Goal: Find specific page/section: Find specific page/section

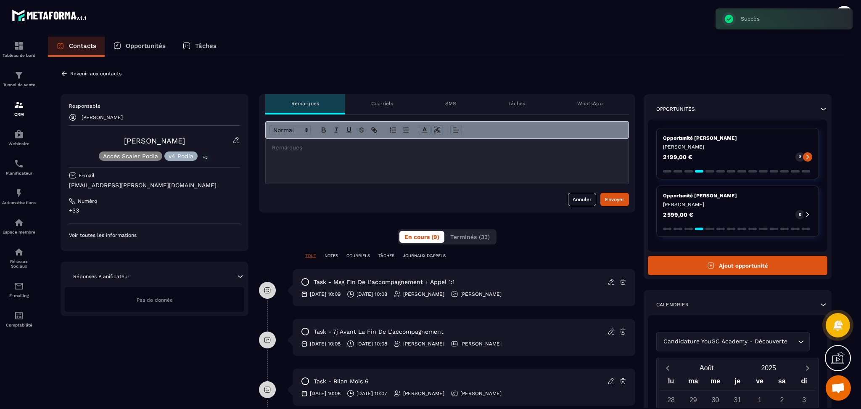
click at [99, 71] on p "Revenir aux contacts" at bounding box center [95, 74] width 51 height 6
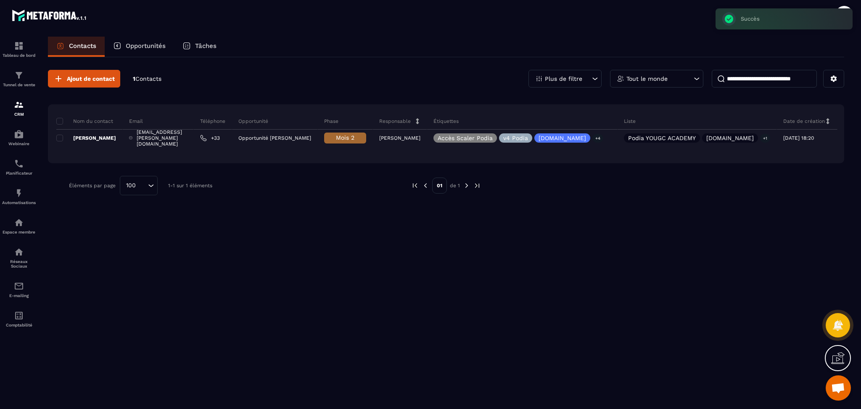
click at [153, 41] on div "Opportunités" at bounding box center [139, 47] width 69 height 20
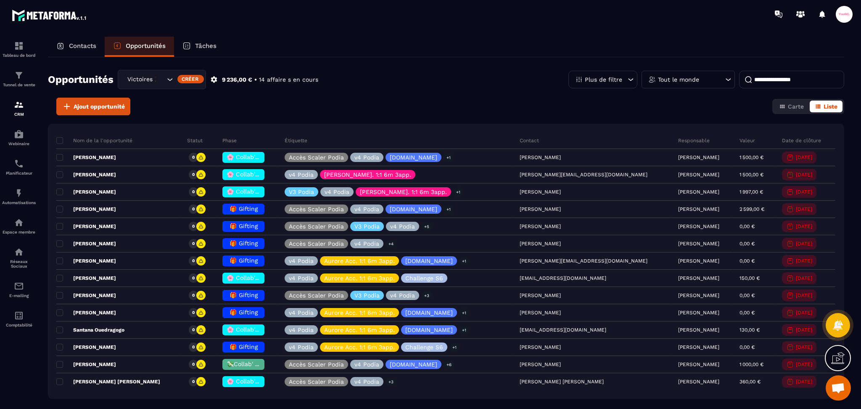
click at [693, 80] on p "Tout le monde" at bounding box center [678, 80] width 41 height 6
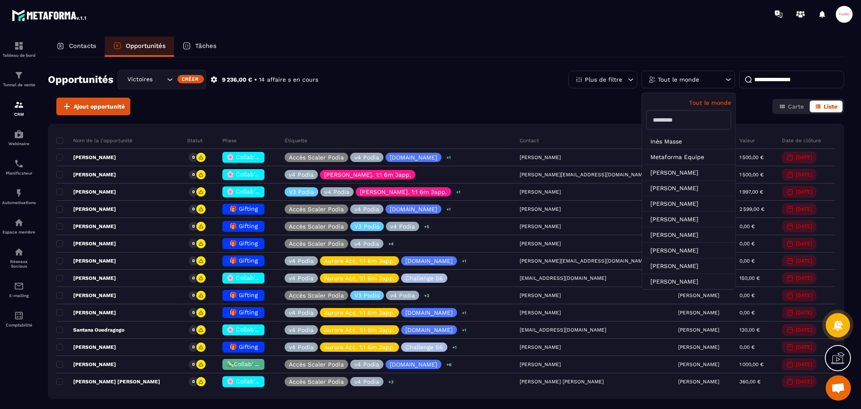
click at [443, 96] on div "Opportunités Victoires 🎉 Créer 9 236,00 € • 14 affaire s en cours Plus de filtr…" at bounding box center [446, 84] width 796 height 28
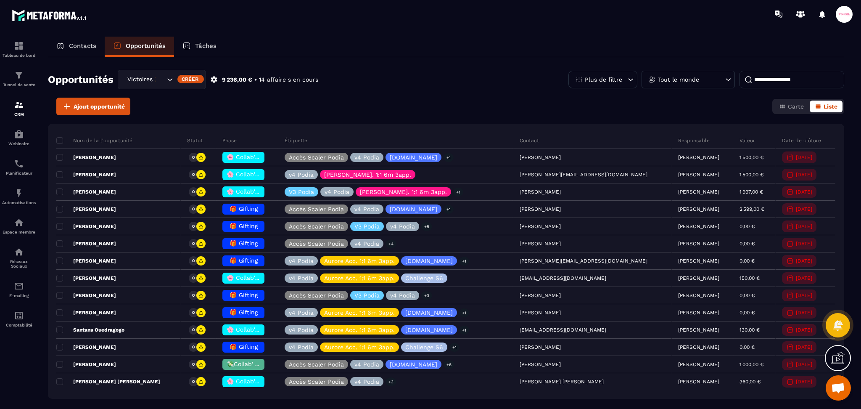
click at [146, 72] on div "Victoires 🎉" at bounding box center [162, 79] width 88 height 19
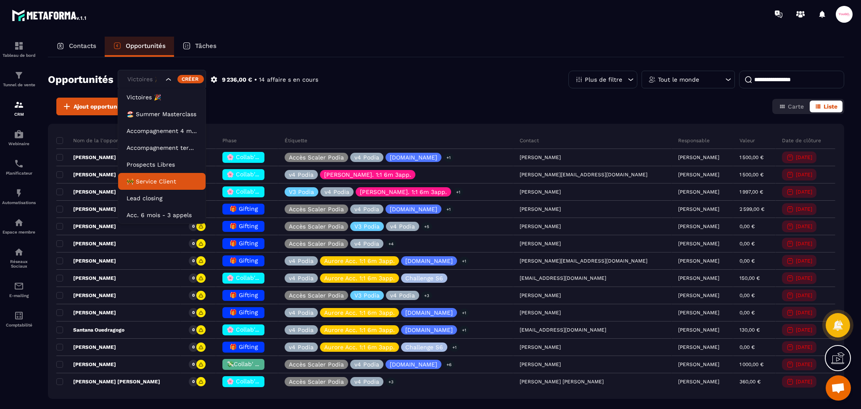
click at [148, 181] on p "🚧 Service Client" at bounding box center [162, 181] width 71 height 8
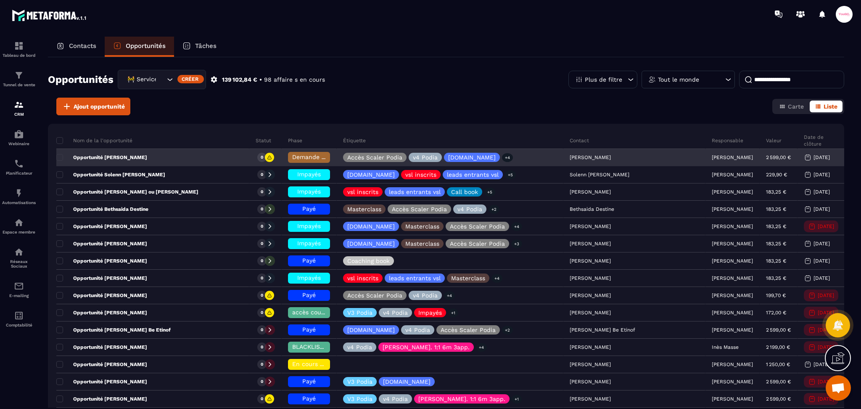
click at [175, 155] on div "Opportunité [PERSON_NAME]" at bounding box center [152, 157] width 193 height 17
